Goal: Task Accomplishment & Management: Manage account settings

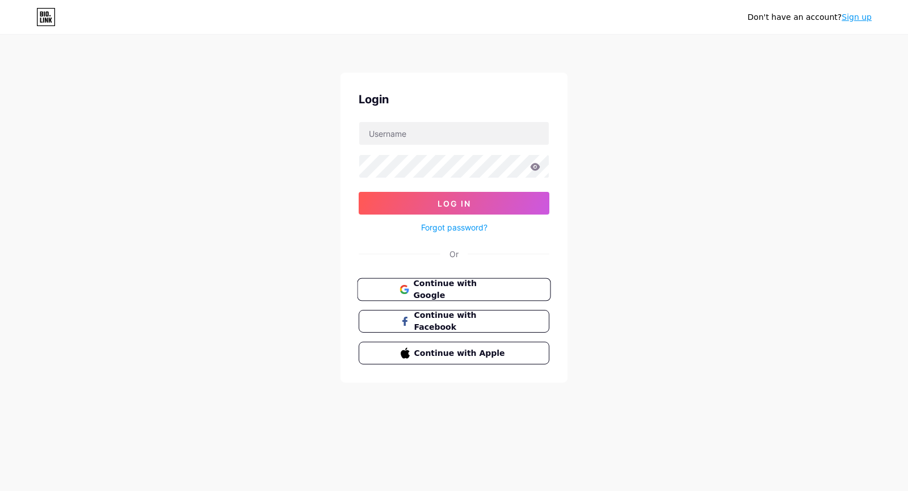
click at [502, 283] on span "Continue with Google" at bounding box center [460, 289] width 95 height 24
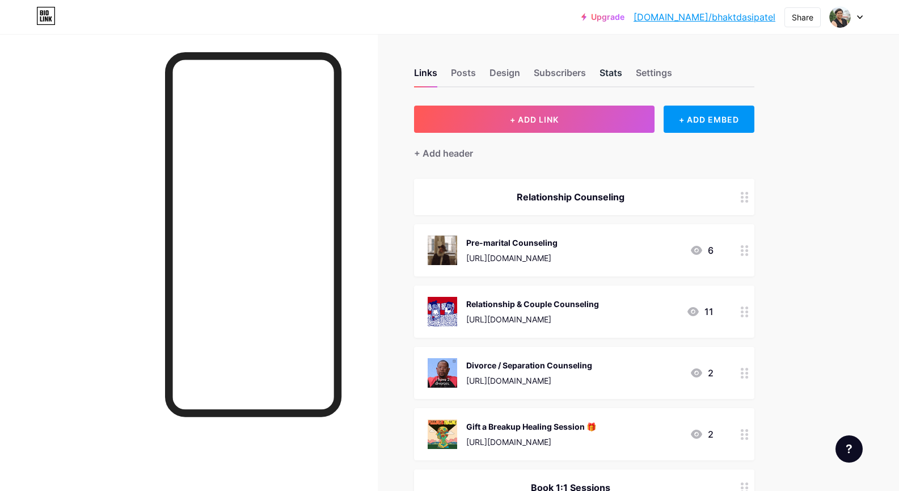
click at [610, 73] on div "Stats" at bounding box center [611, 76] width 23 height 20
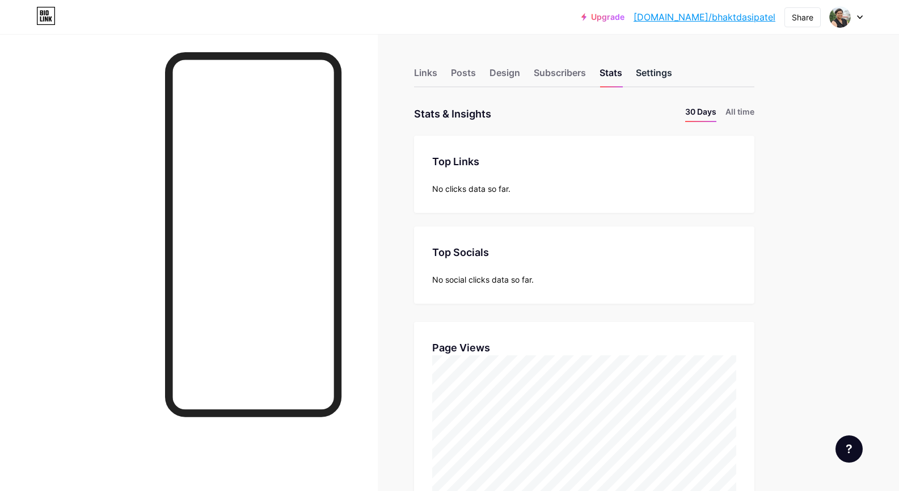
scroll to position [491, 899]
click at [643, 73] on div "Settings" at bounding box center [654, 76] width 36 height 20
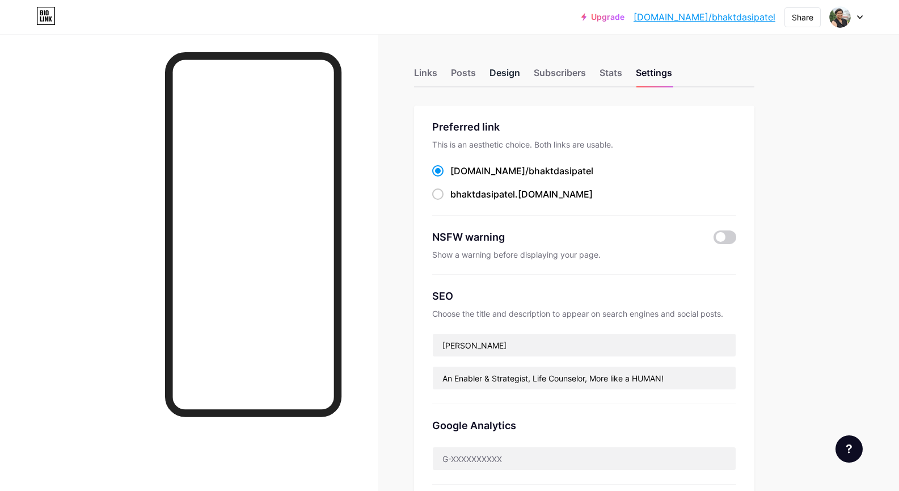
click at [504, 75] on div "Design" at bounding box center [505, 76] width 31 height 20
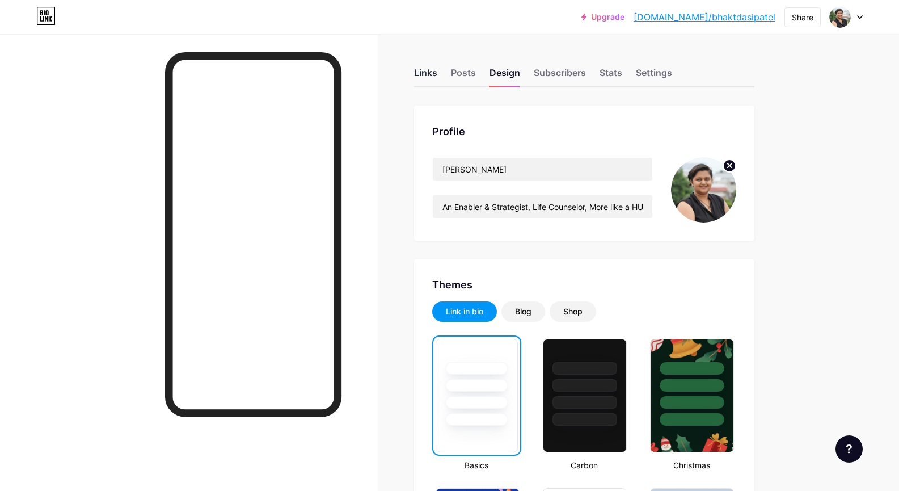
click at [430, 66] on div "Links" at bounding box center [425, 76] width 23 height 20
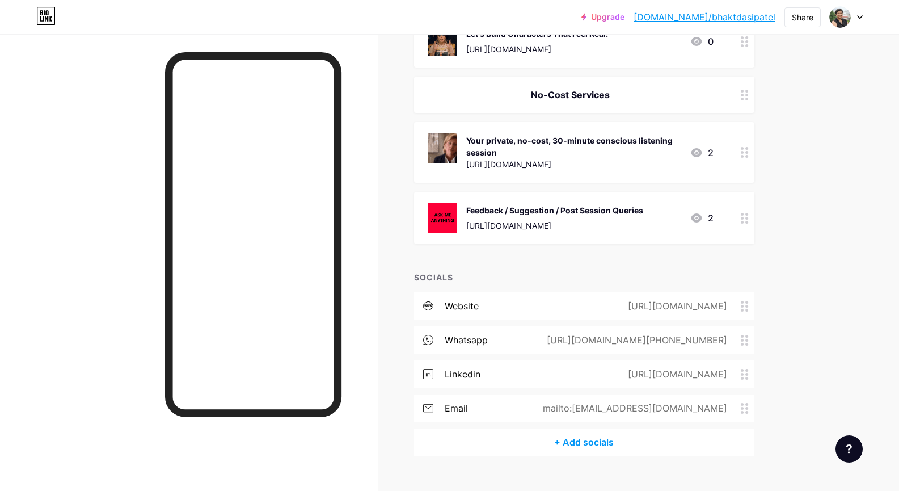
scroll to position [888, 0]
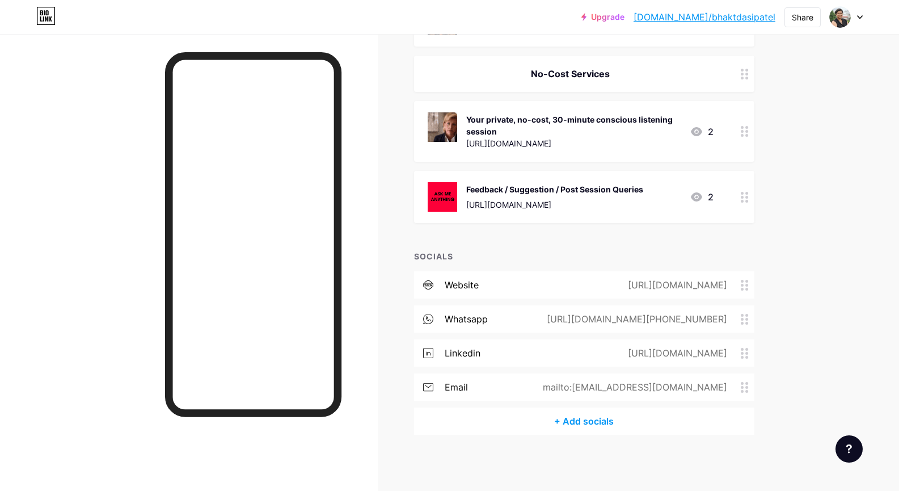
click at [620, 377] on div "email mailto:bhaktdasipatel@gmail.com" at bounding box center [584, 386] width 340 height 27
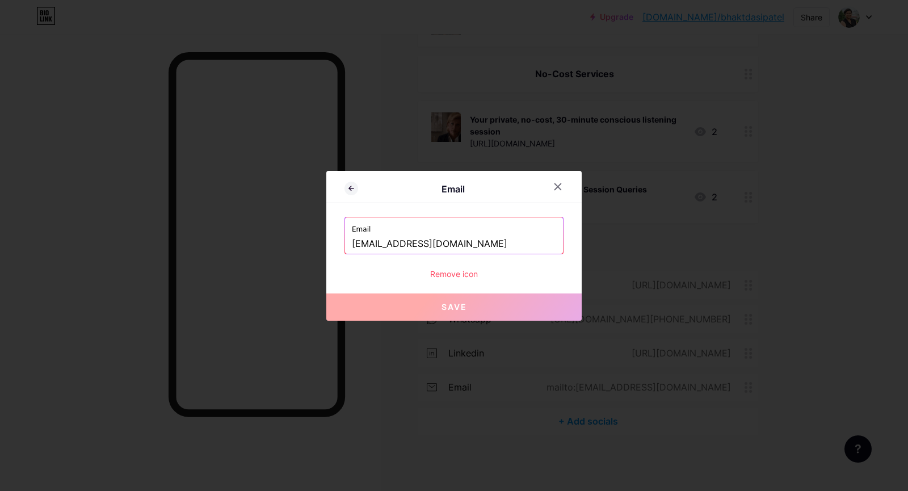
click at [465, 241] on input "bhaktdasipatel@gmail.com" at bounding box center [454, 243] width 204 height 19
click at [465, 242] on input "bhaktdasipatel@gmail.com" at bounding box center [454, 243] width 204 height 19
paste input "@truenorthcounseling.in"
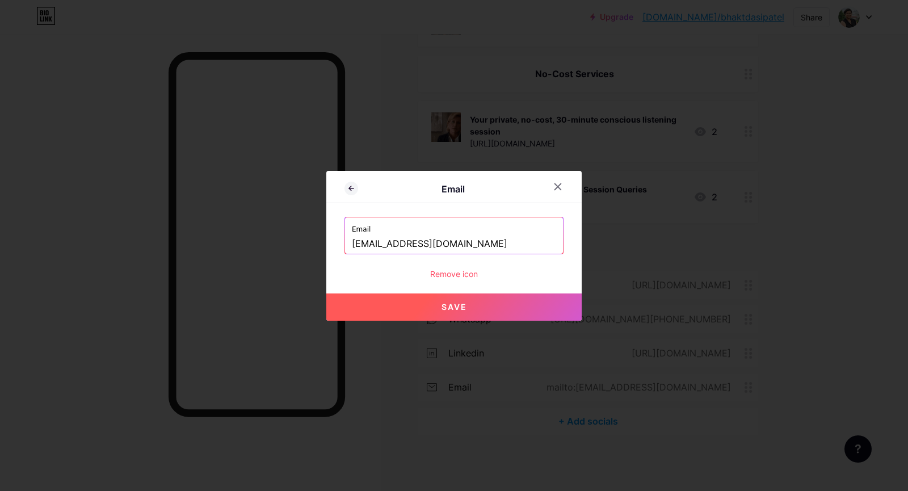
click at [469, 302] on button "Save" at bounding box center [453, 306] width 255 height 27
type input "mailto:bhaktdasi@truenorthcounseling.in"
